Goal: Find specific page/section: Find specific page/section

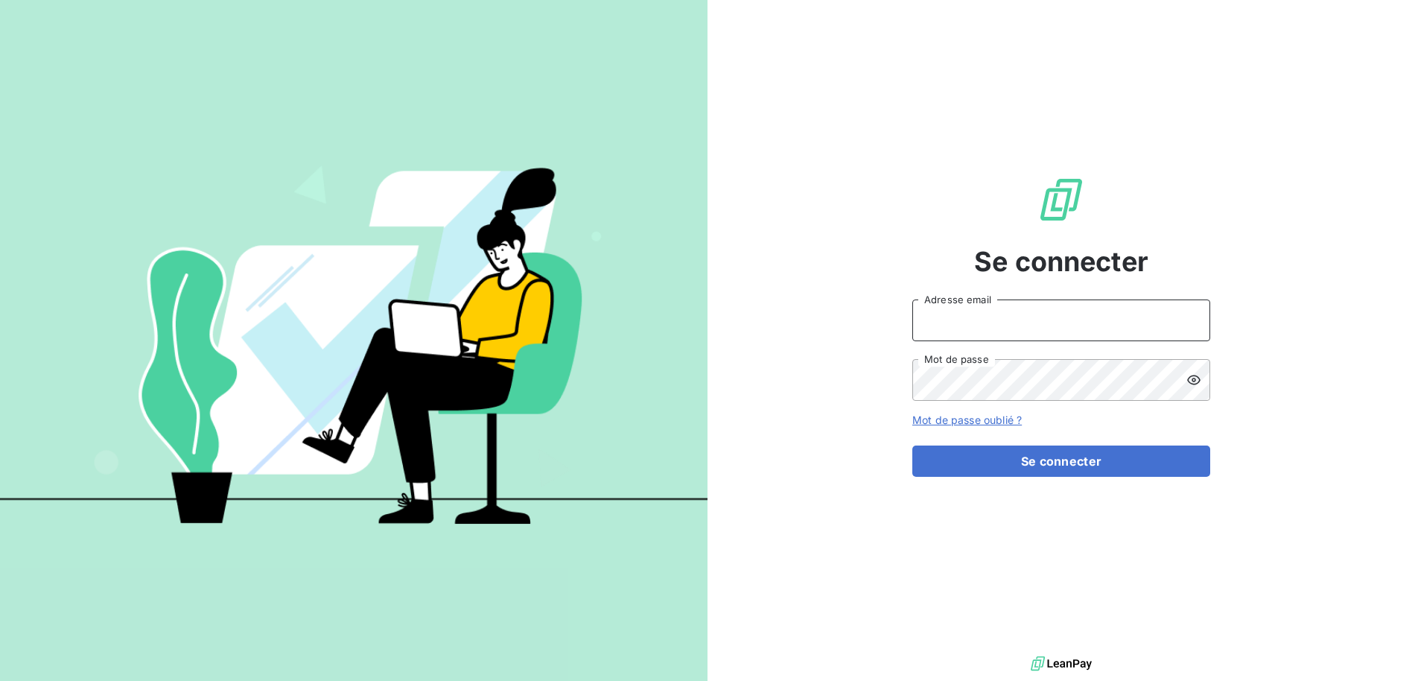
click at [1014, 325] on input "Adresse email" at bounding box center [1061, 320] width 298 height 42
click at [0, 680] on com-1password-button at bounding box center [0, 681] width 0 height 0
type input "[EMAIL_ADDRESS][DOMAIN_NAME]"
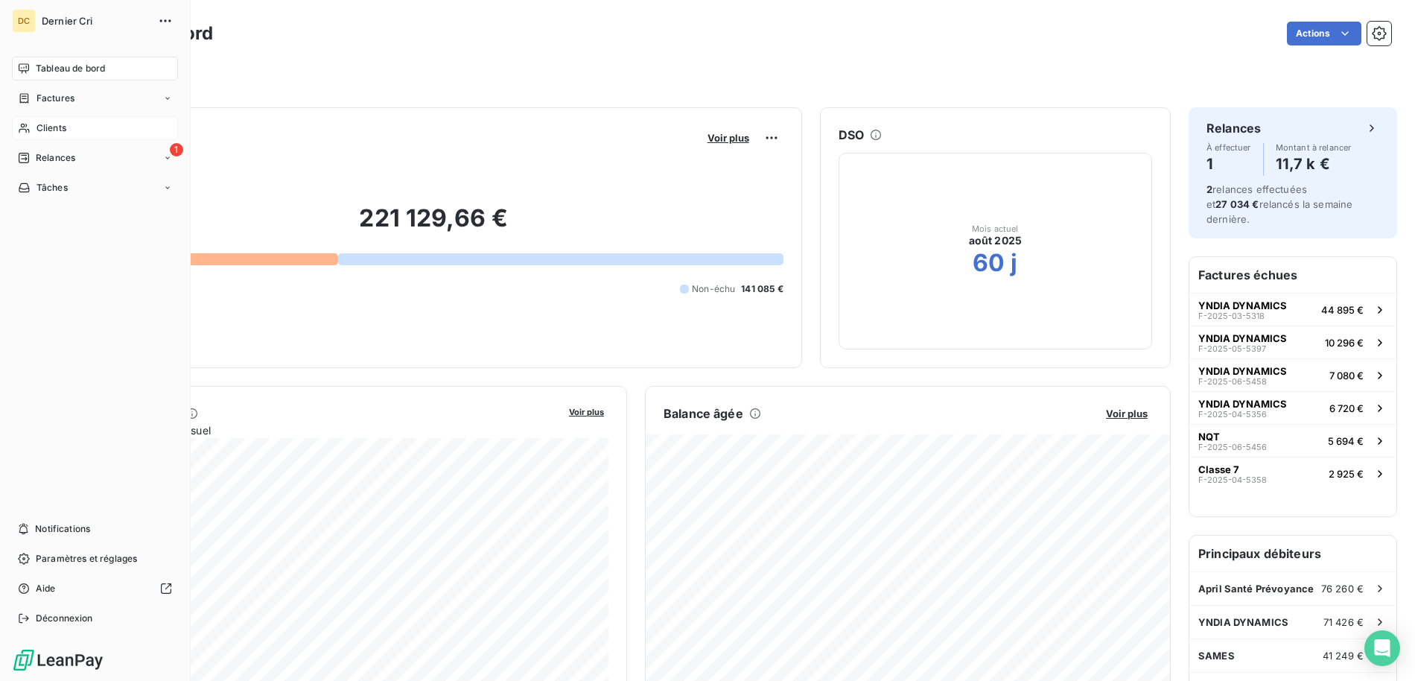
click at [61, 133] on span "Clients" at bounding box center [51, 127] width 30 height 13
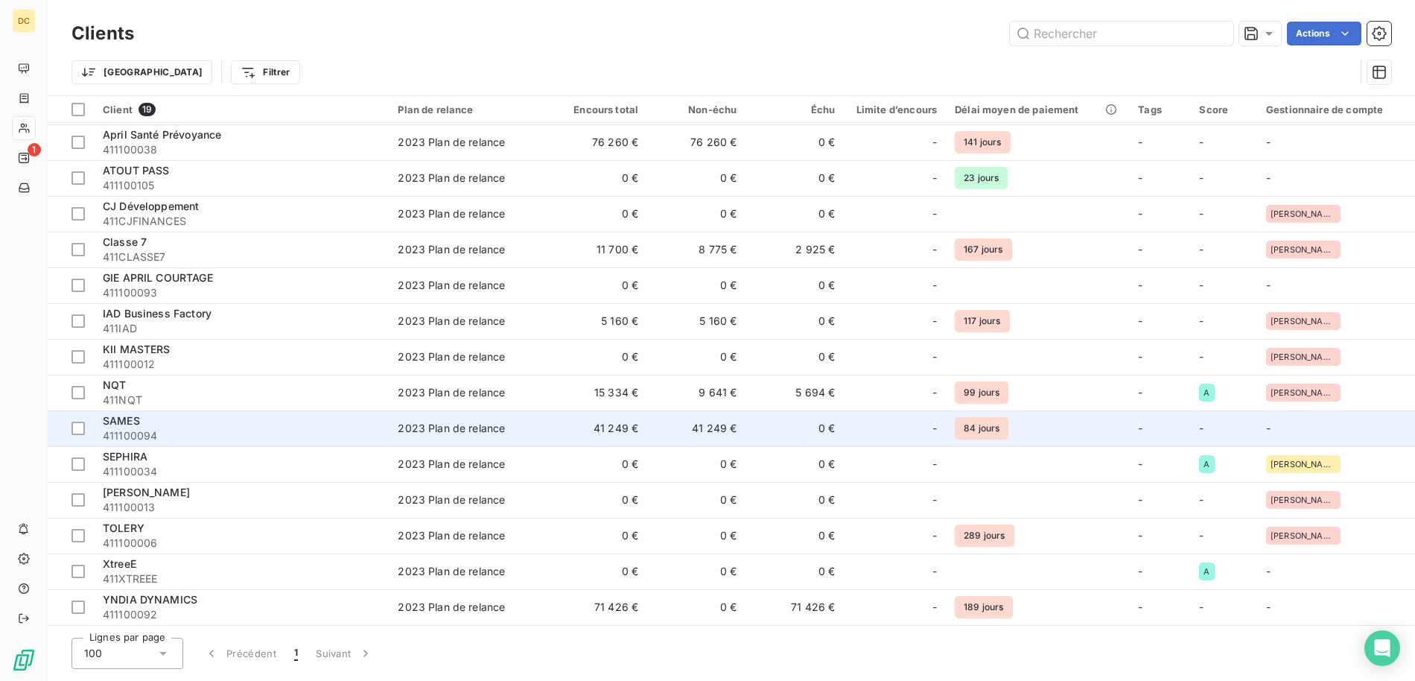
scroll to position [161, 0]
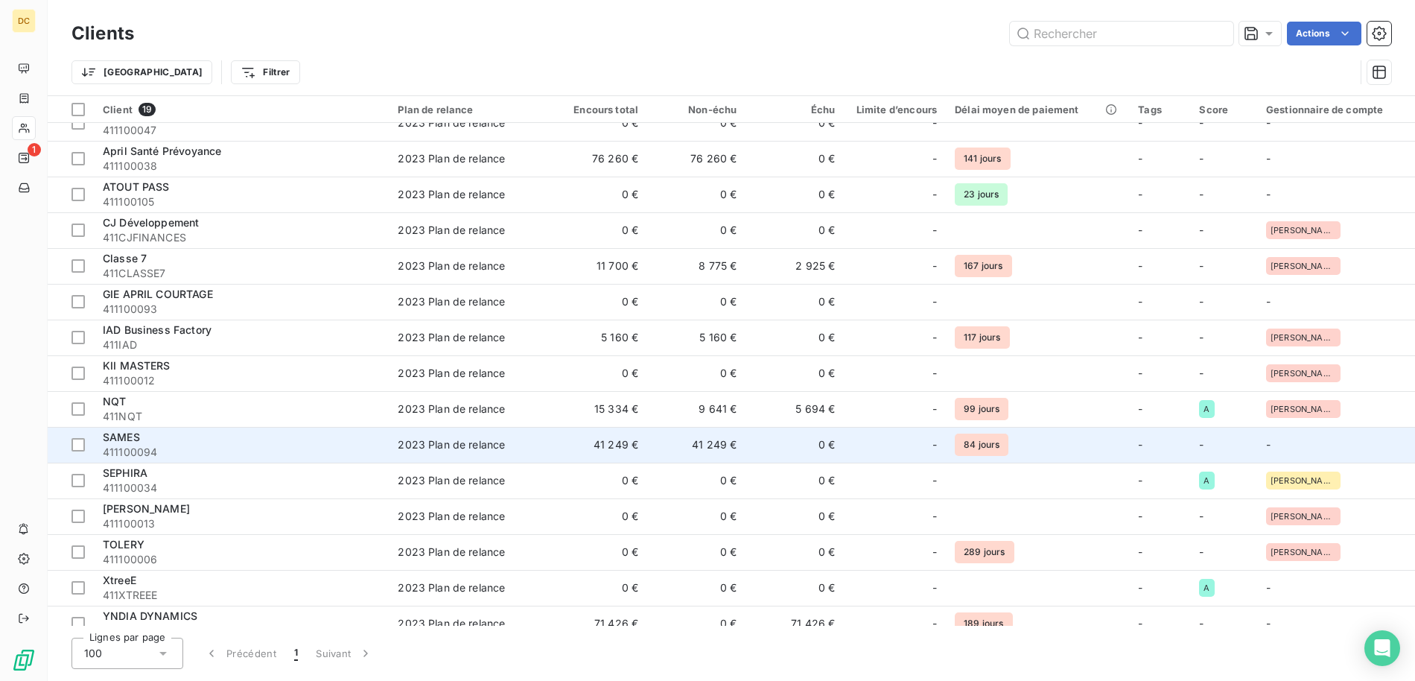
click at [244, 431] on td "SAMES 411100094" at bounding box center [241, 445] width 295 height 36
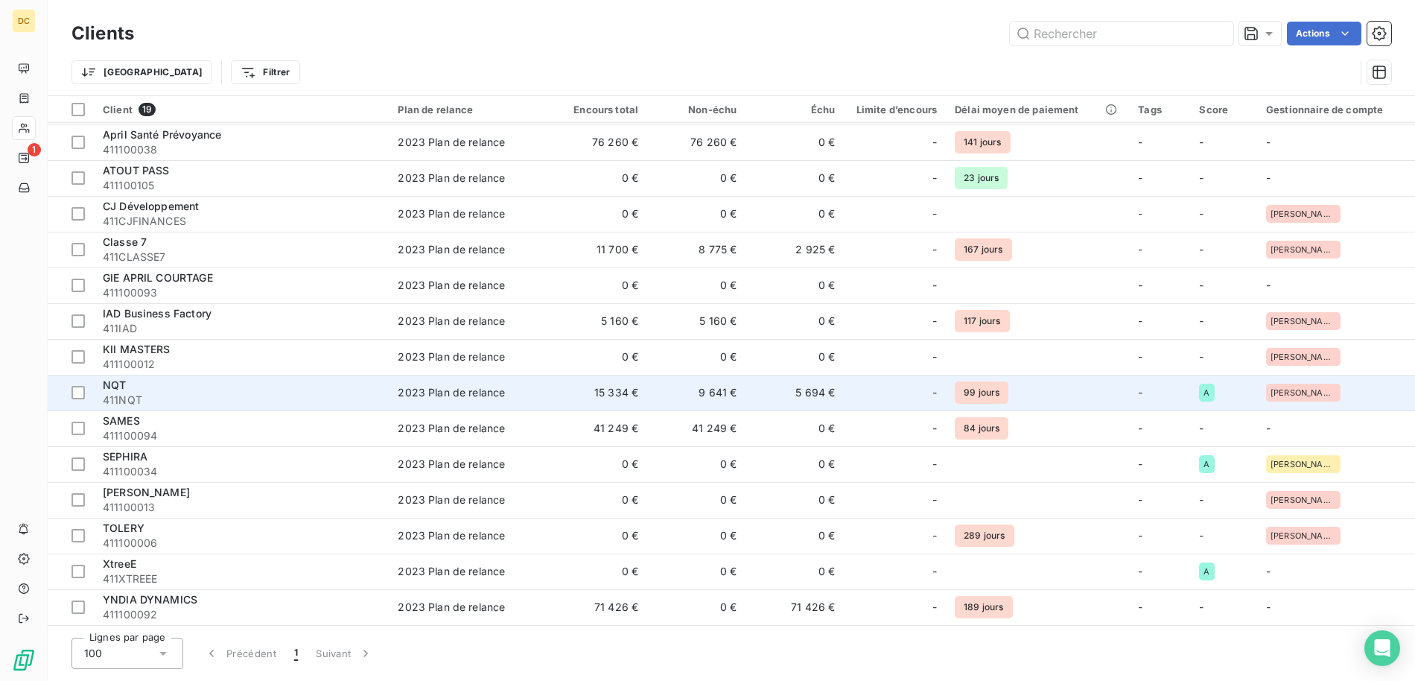
scroll to position [174, 0]
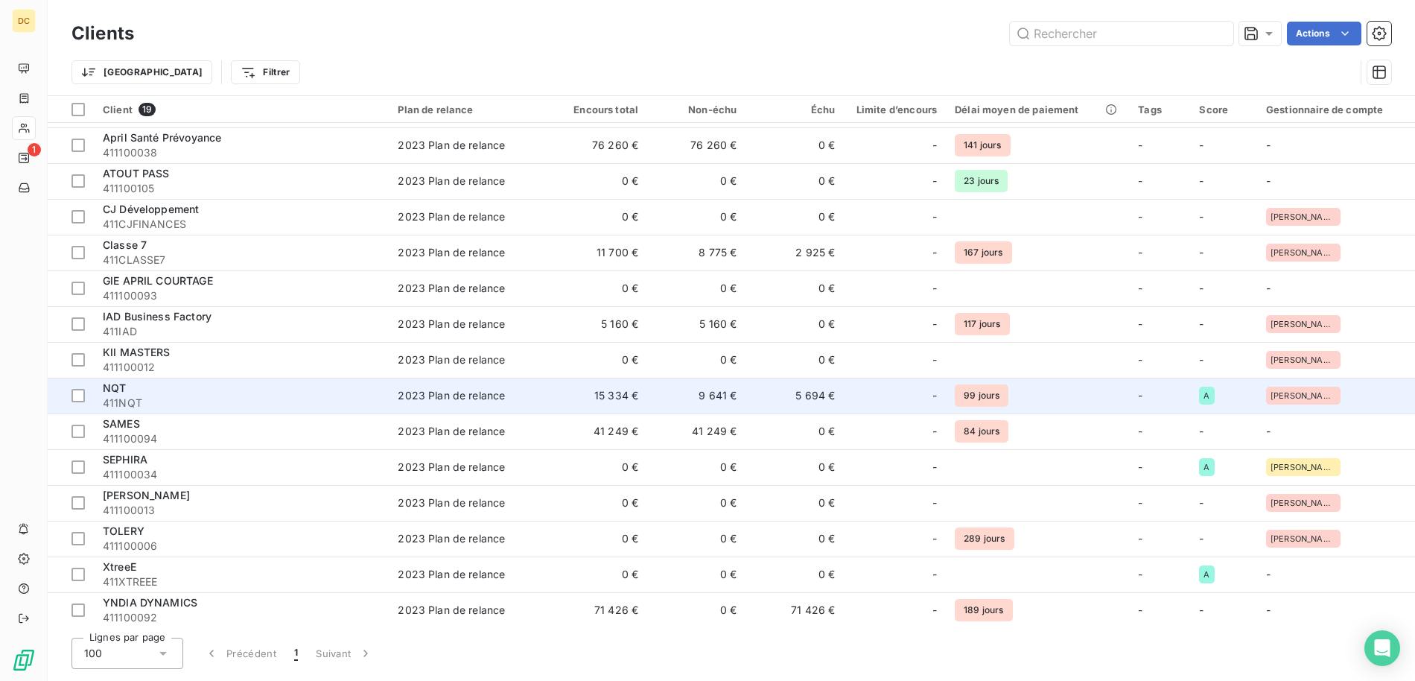
click at [280, 398] on span "411NQT" at bounding box center [241, 402] width 277 height 15
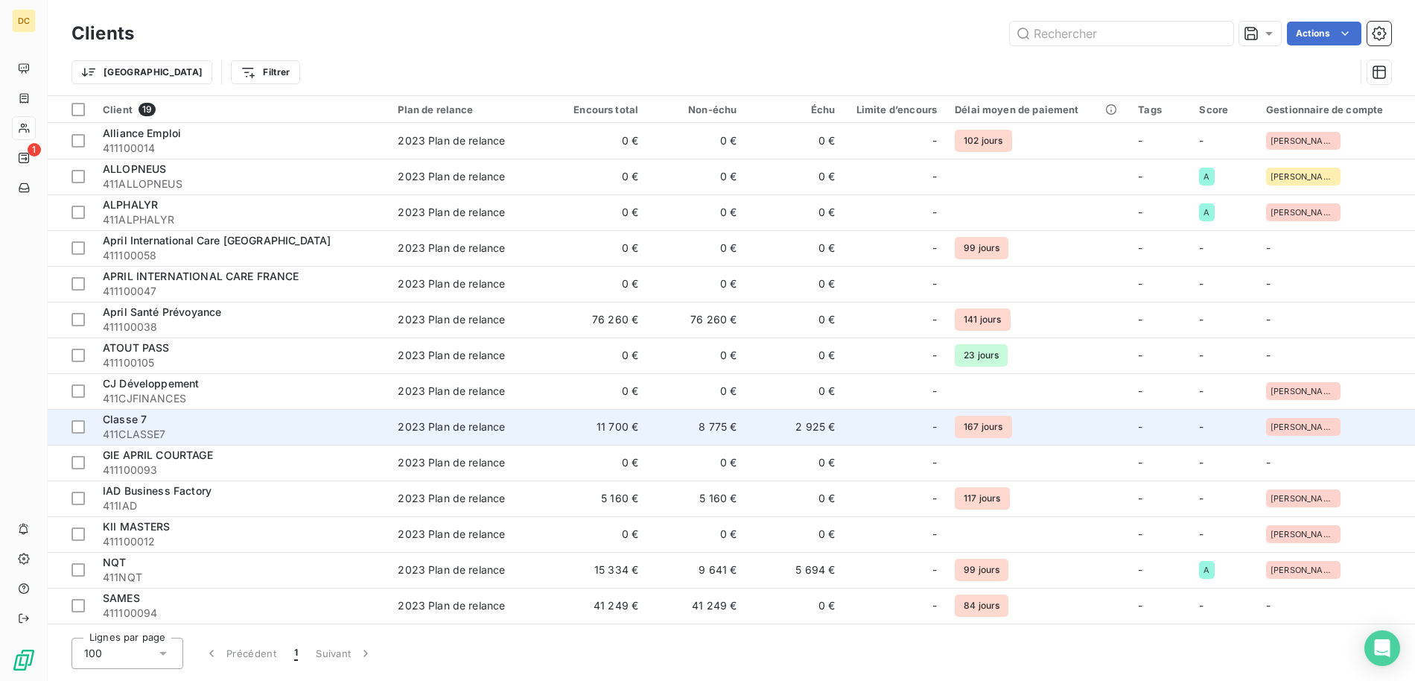
click at [232, 424] on div "Classe 7" at bounding box center [241, 419] width 277 height 15
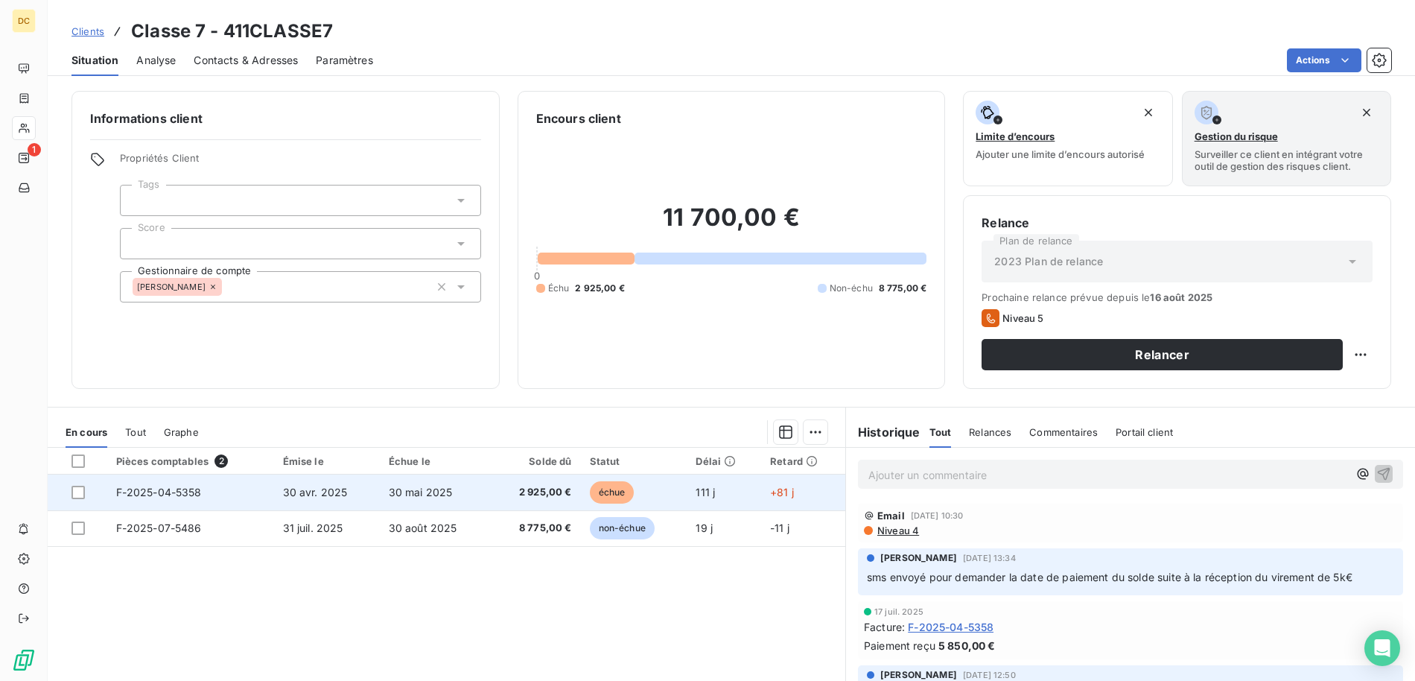
scroll to position [22, 0]
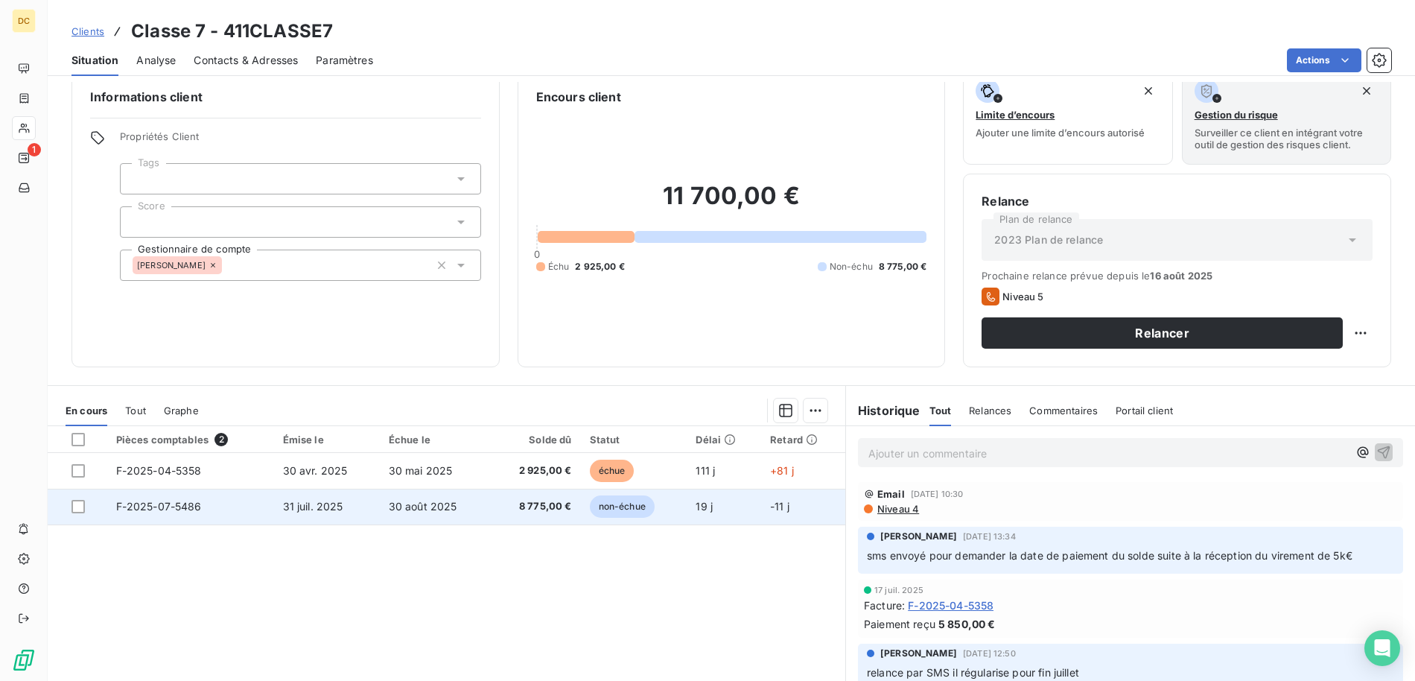
click at [281, 515] on td "31 juil. 2025" at bounding box center [327, 507] width 106 height 36
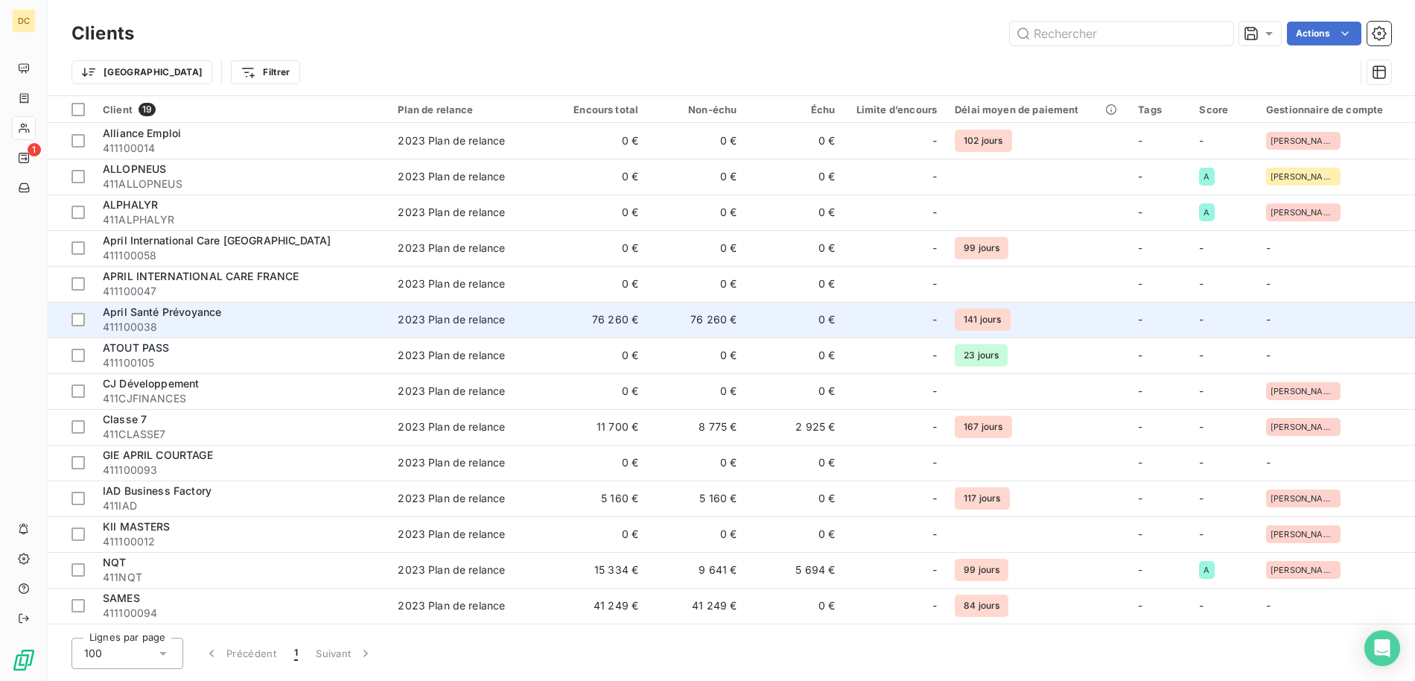
click at [237, 313] on div "April Santé Prévoyance" at bounding box center [241, 312] width 277 height 15
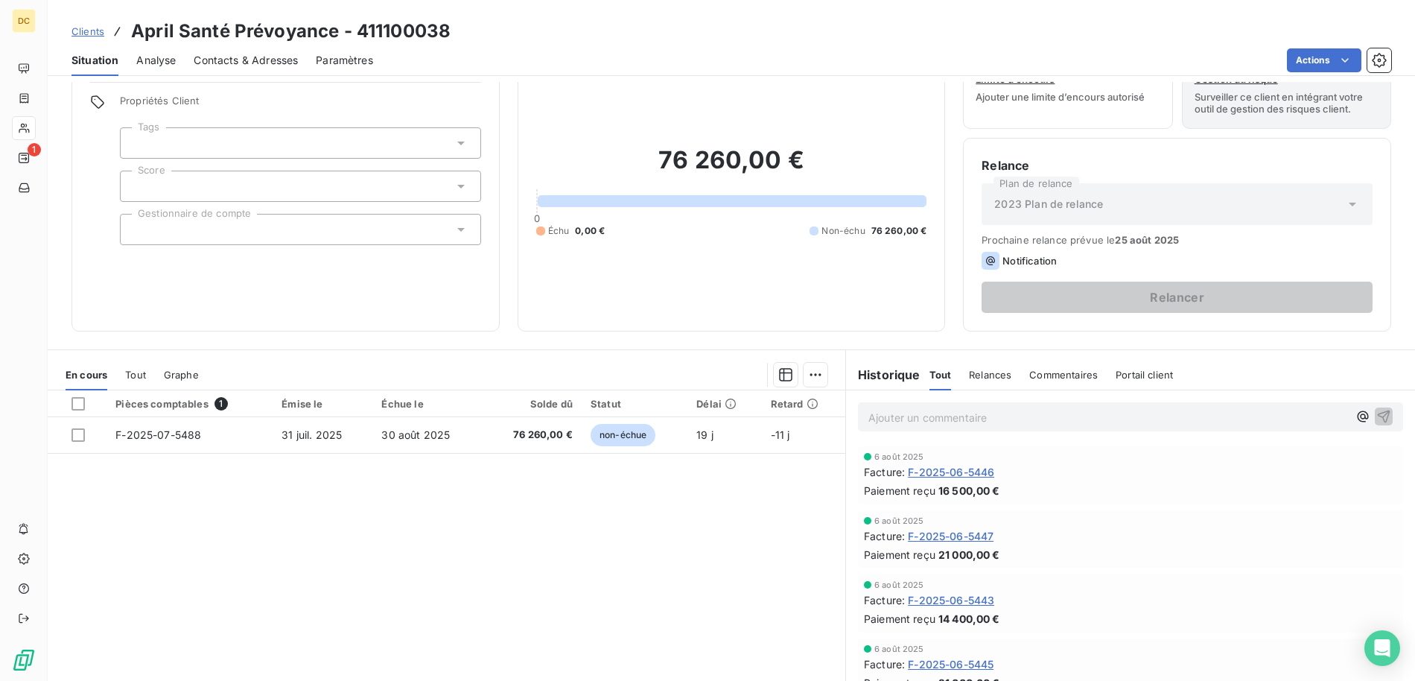
scroll to position [54, 0]
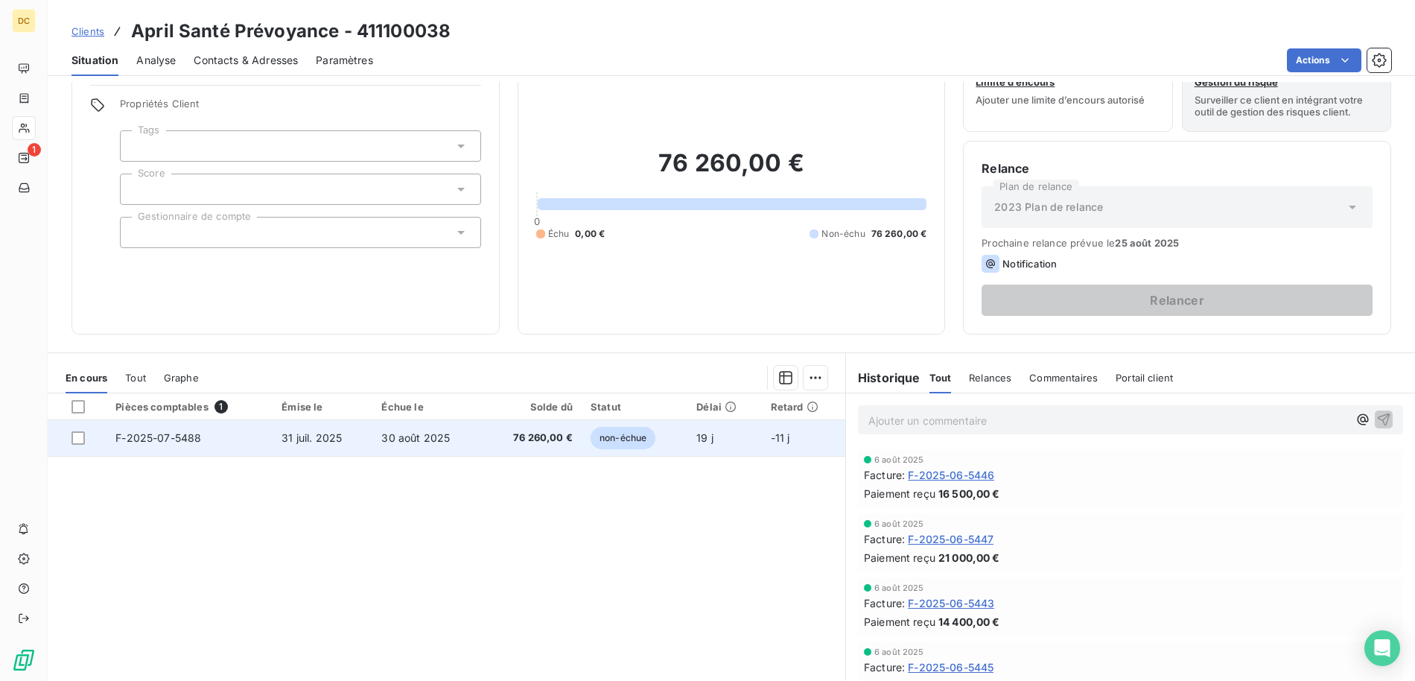
click at [492, 440] on span "76 260,00 €" at bounding box center [532, 437] width 80 height 15
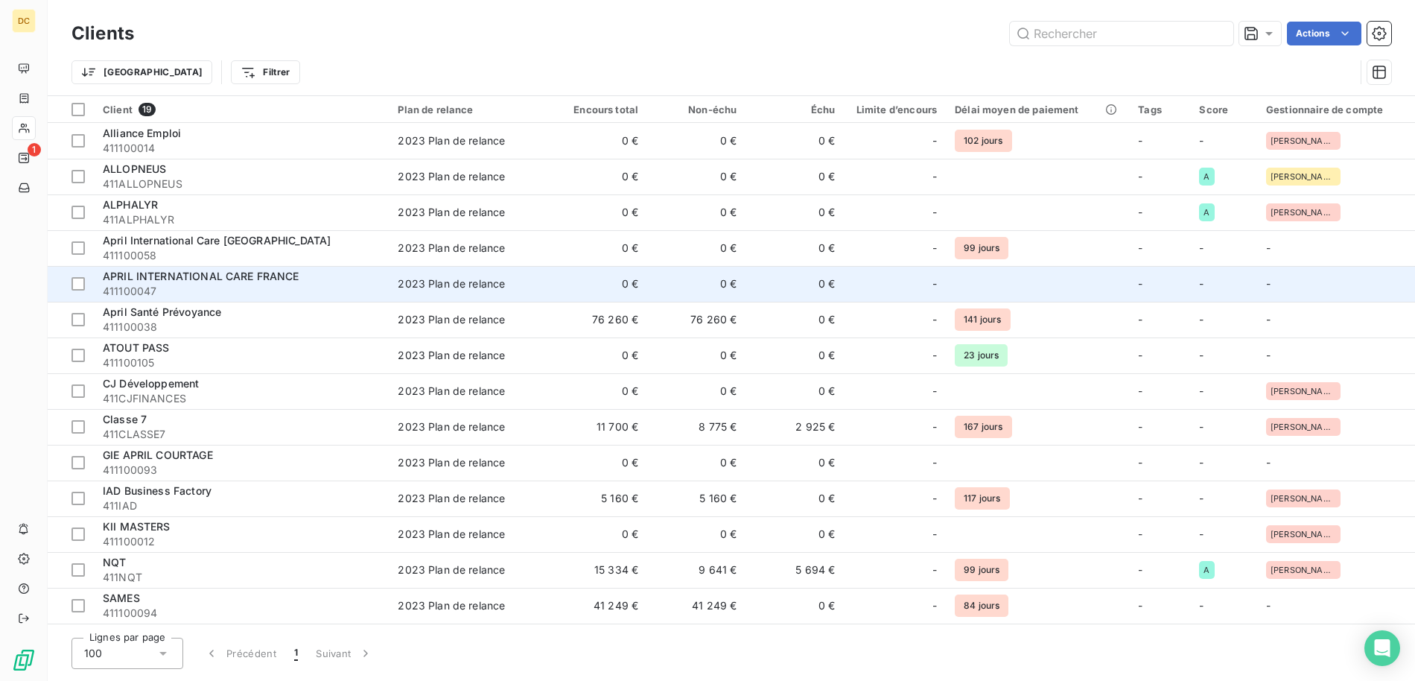
click at [314, 282] on div "APRIL INTERNATIONAL CARE FRANCE" at bounding box center [241, 276] width 277 height 15
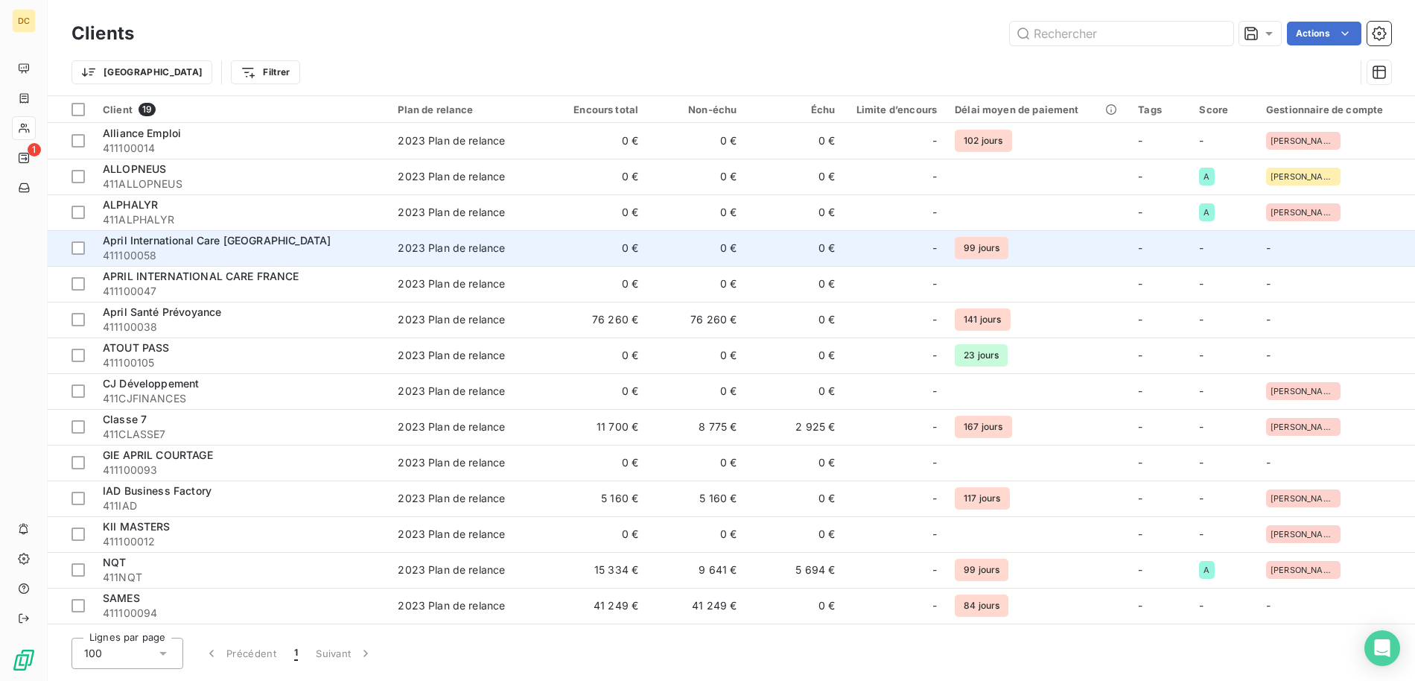
click at [316, 255] on span "411100058" at bounding box center [241, 255] width 277 height 15
click at [331, 255] on span "411100058" at bounding box center [241, 255] width 277 height 15
